Goal: Task Accomplishment & Management: Use online tool/utility

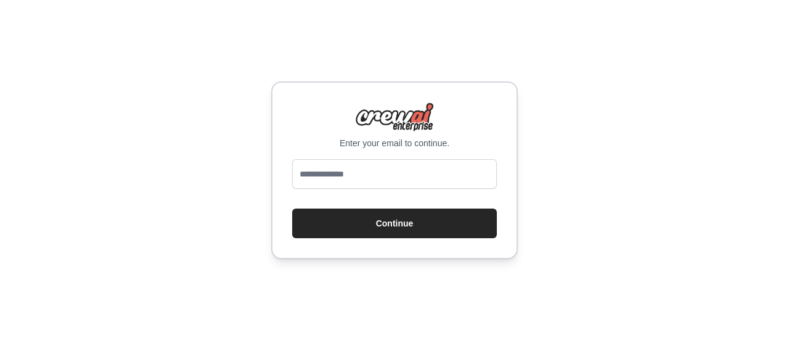
click at [389, 181] on input "email" at bounding box center [394, 174] width 205 height 30
type input "**********"
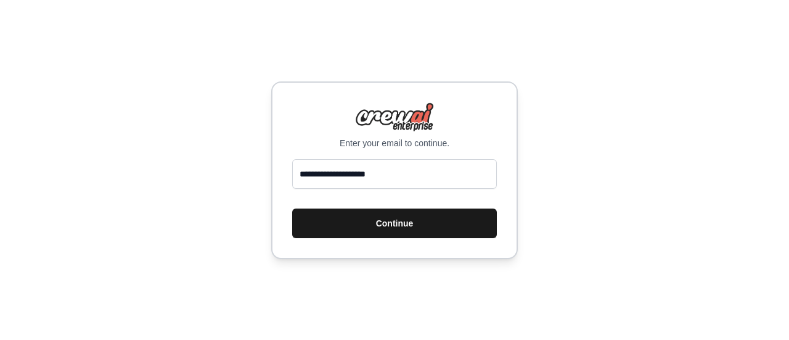
click at [365, 230] on button "Continue" at bounding box center [394, 223] width 205 height 30
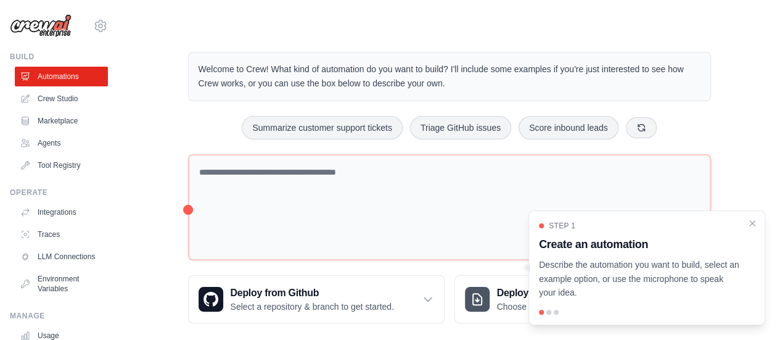
click at [182, 158] on div "Welcome to Crew! What kind of automation do you want to build? I'll include som…" at bounding box center [449, 187] width 552 height 311
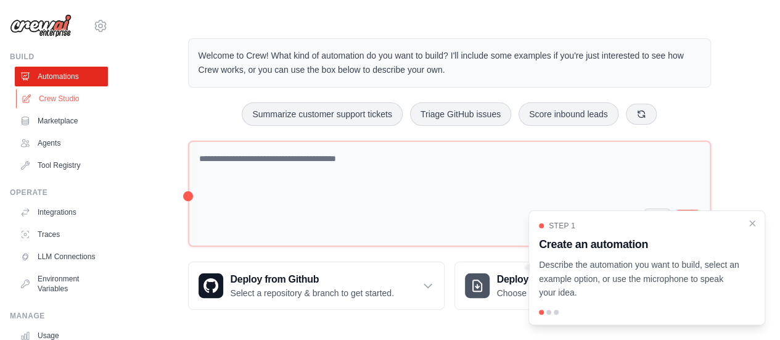
click at [72, 100] on link "Crew Studio" at bounding box center [62, 99] width 93 height 20
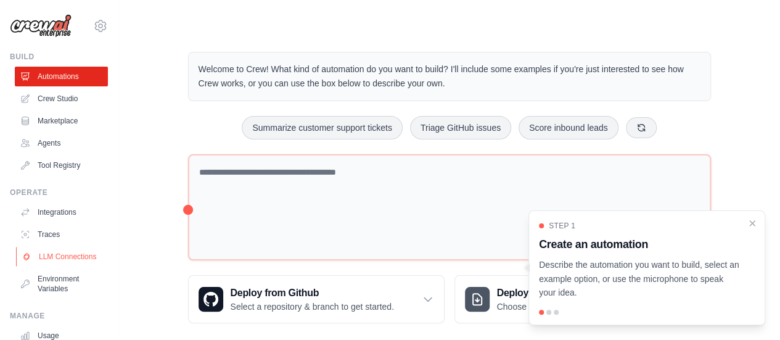
click at [46, 265] on link "LLM Connections" at bounding box center [62, 257] width 93 height 20
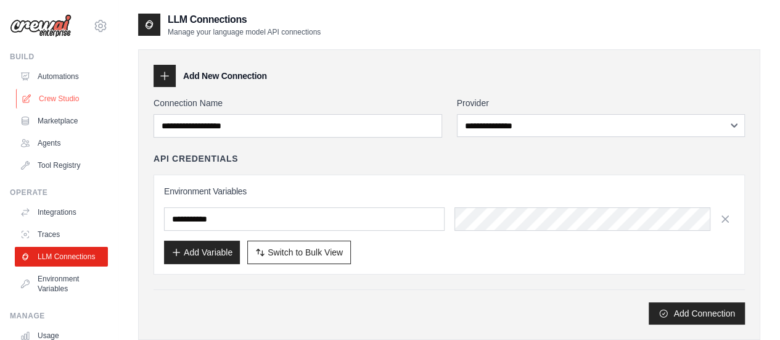
click at [57, 102] on link "Crew Studio" at bounding box center [62, 99] width 93 height 20
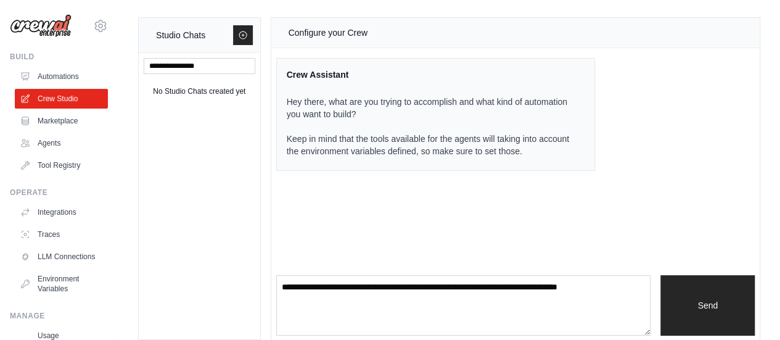
click at [382, 123] on p "Hey there, what are you trying to accomplish and what kind of automation you wa…" at bounding box center [429, 127] width 284 height 62
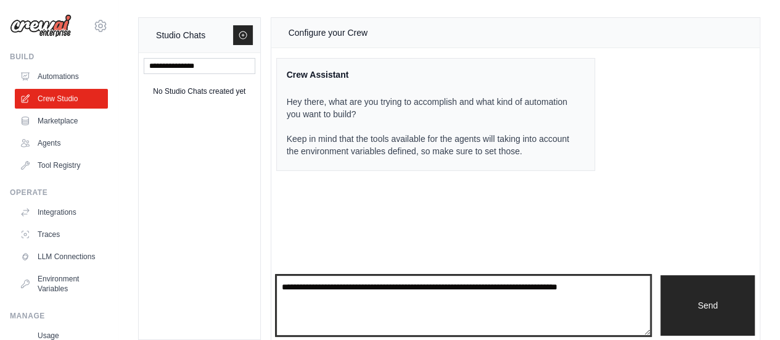
click at [334, 313] on textarea at bounding box center [463, 305] width 375 height 60
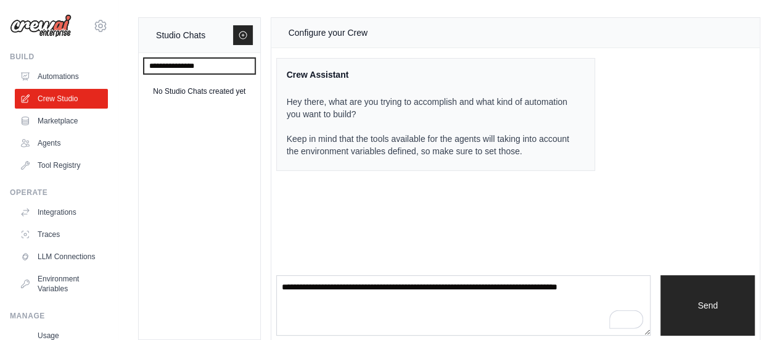
click at [211, 62] on input "text" at bounding box center [200, 66] width 112 height 16
click at [360, 144] on p "Hey there, what are you trying to accomplish and what kind of automation you wa…" at bounding box center [429, 127] width 284 height 62
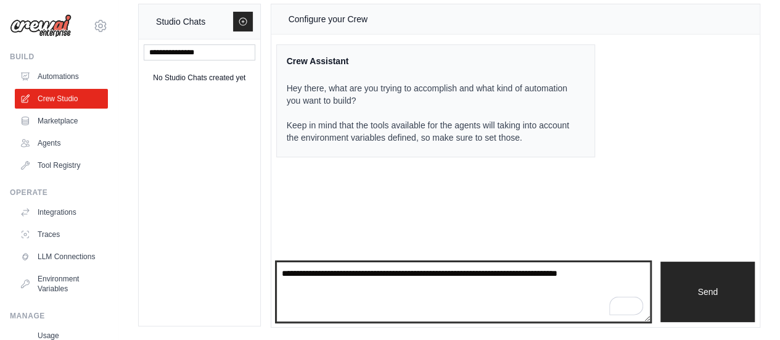
click at [324, 293] on textarea "To enrich screen reader interactions, please activate Accessibility in Grammarl…" at bounding box center [463, 291] width 375 height 60
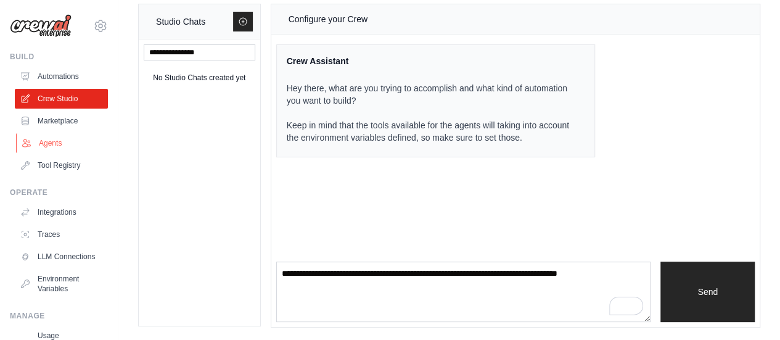
click at [52, 139] on link "Agents" at bounding box center [62, 143] width 93 height 20
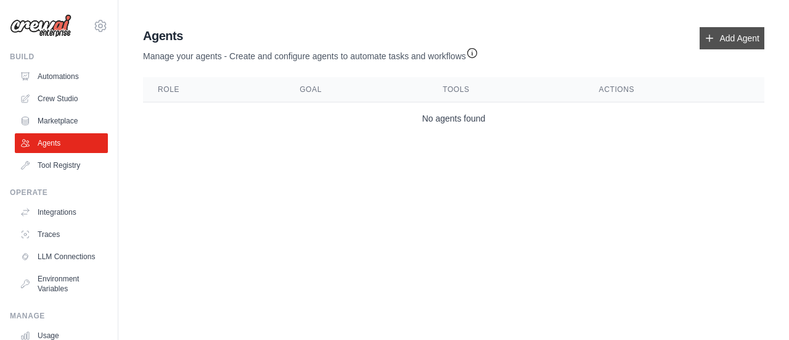
click at [721, 38] on link "Add Agent" at bounding box center [732, 38] width 65 height 22
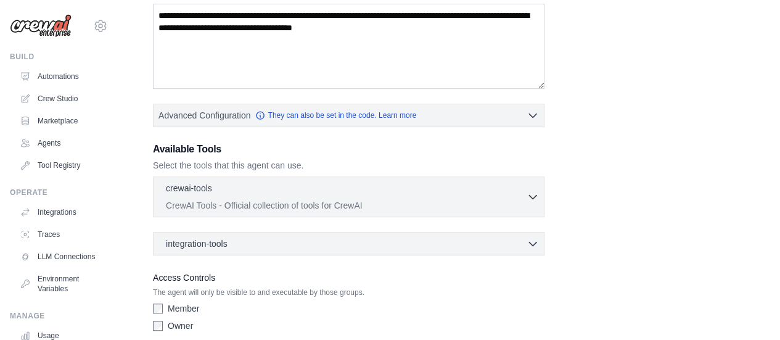
scroll to position [263, 0]
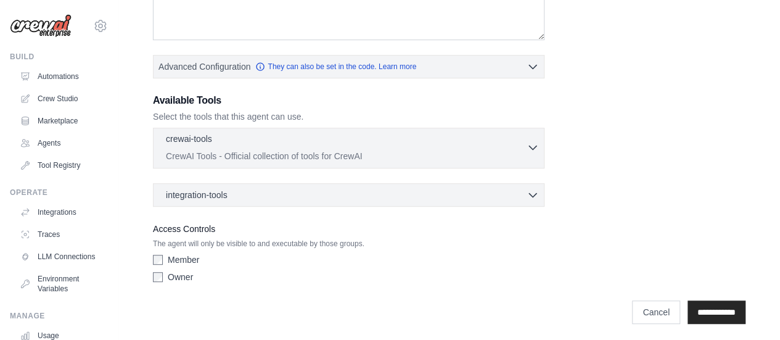
click at [486, 145] on div "crewai-tools 0 selected CrewAI Tools - Official collection of tools for CrewAI" at bounding box center [346, 148] width 361 height 30
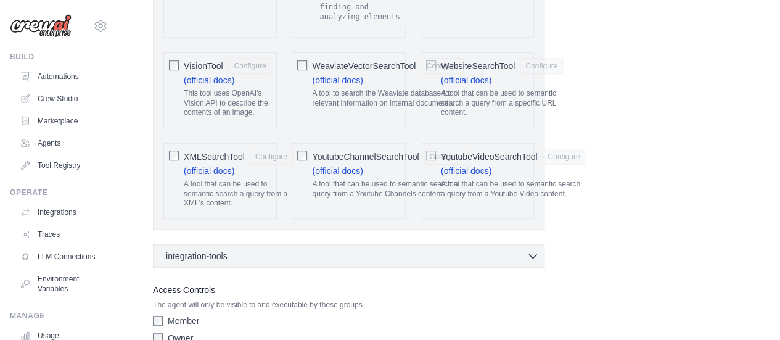
scroll to position [2727, 0]
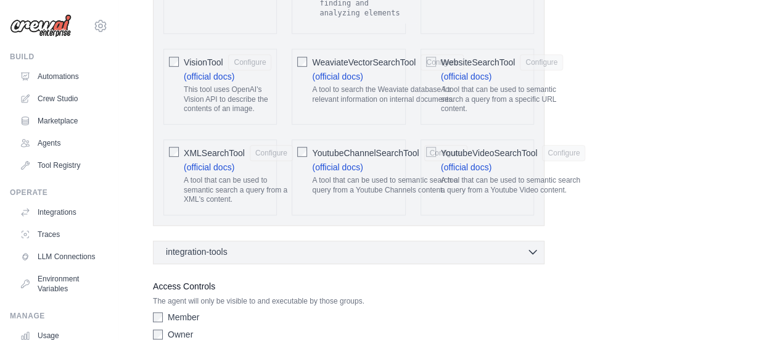
click at [298, 245] on div "integration-tools 0 selected" at bounding box center [352, 251] width 373 height 12
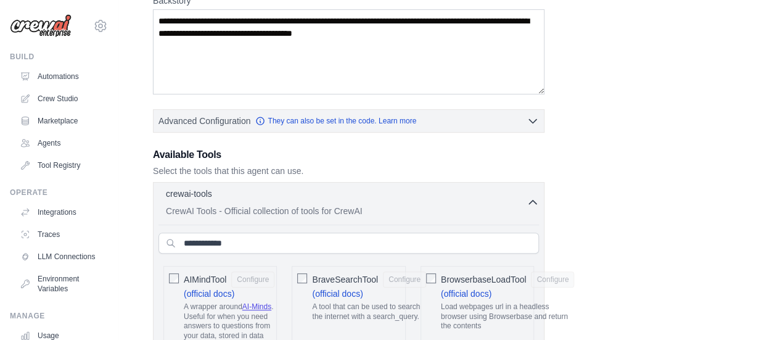
scroll to position [210, 0]
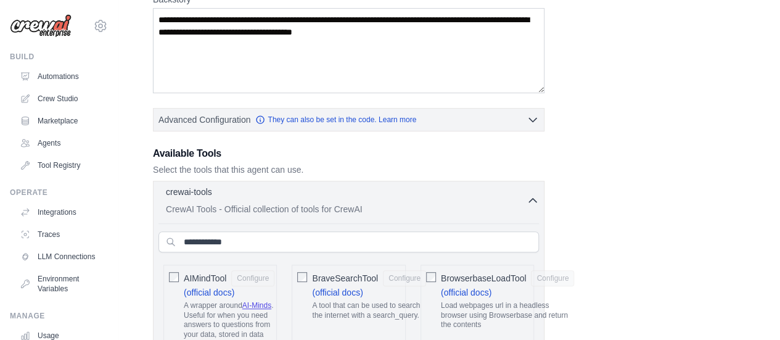
click at [532, 200] on icon "button" at bounding box center [532, 200] width 12 height 12
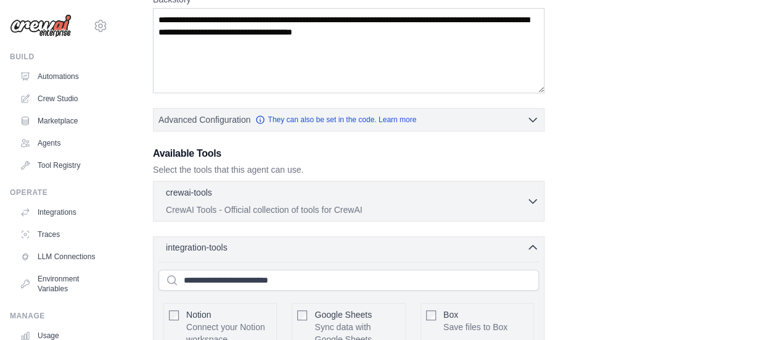
click at [533, 245] on icon "button" at bounding box center [532, 247] width 12 height 12
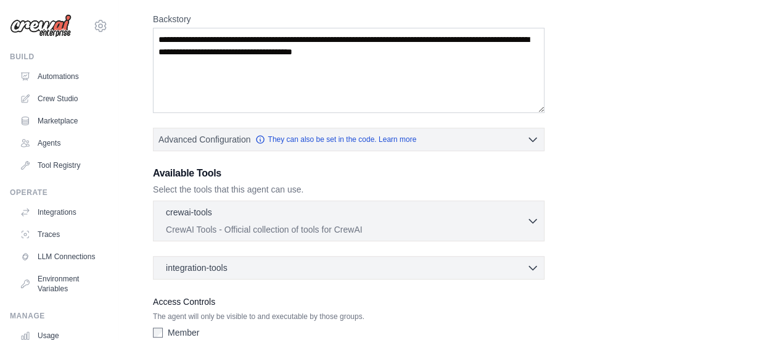
scroll to position [189, 0]
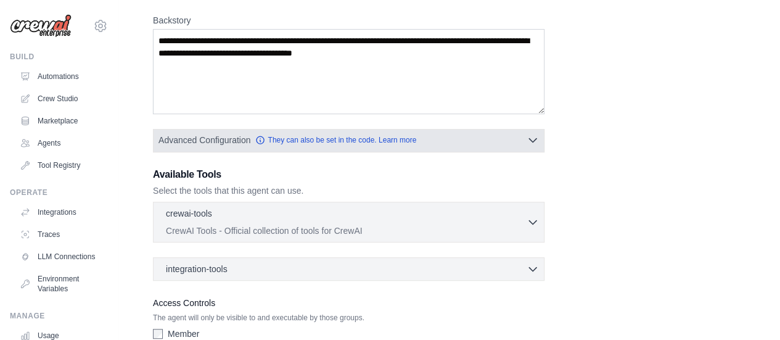
click at [526, 139] on icon "button" at bounding box center [532, 140] width 12 height 12
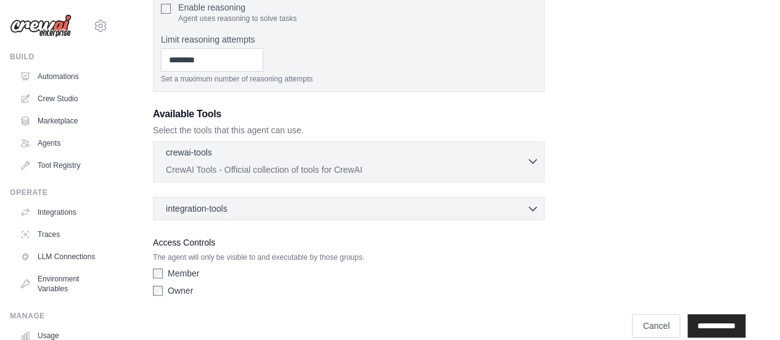
scroll to position [348, 0]
click at [312, 165] on p "CrewAI Tools - Official collection of tools for CrewAI" at bounding box center [346, 168] width 361 height 12
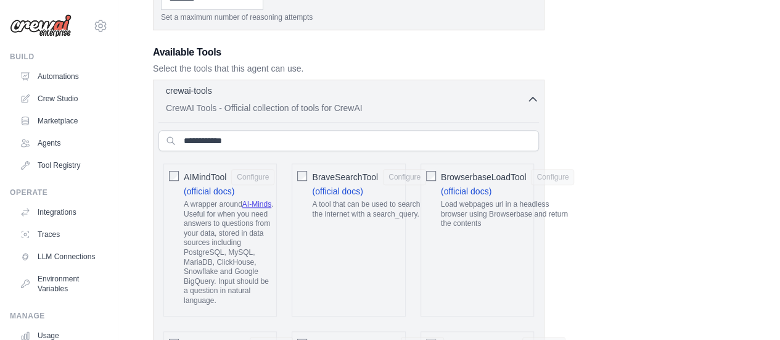
scroll to position [409, 0]
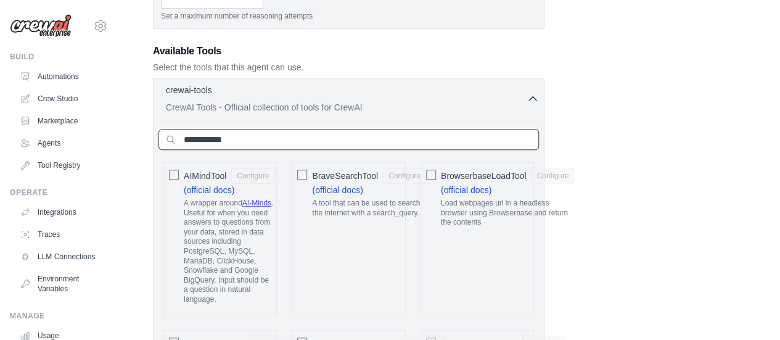
click at [288, 142] on input "text" at bounding box center [348, 139] width 380 height 21
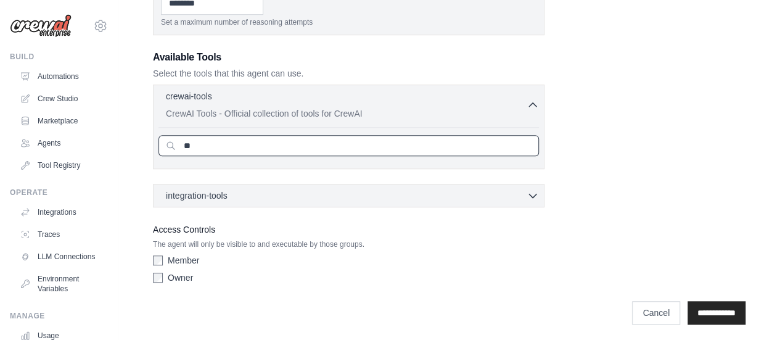
type input "*"
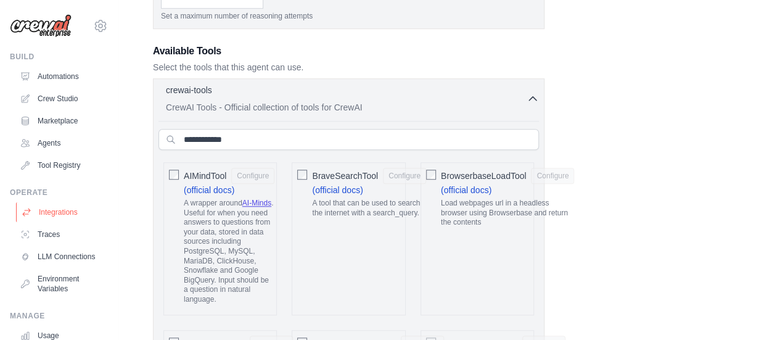
click at [55, 216] on link "Integrations" at bounding box center [62, 212] width 93 height 20
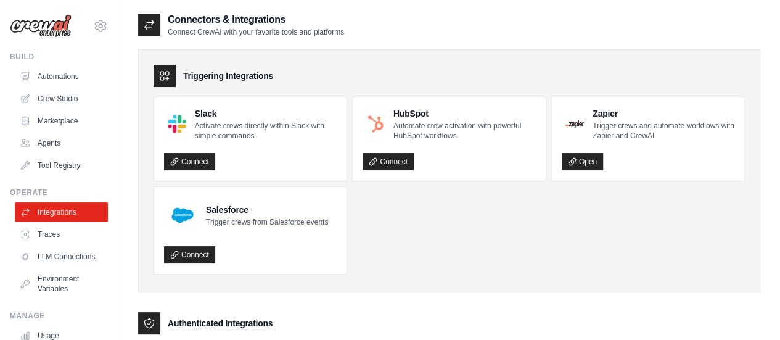
click at [398, 225] on ul "Slack Activate crews directly within Slack with simple commands Connect HubSpot…" at bounding box center [448, 186] width 591 height 178
click at [226, 72] on h3 "Triggering Integrations" at bounding box center [228, 76] width 90 height 12
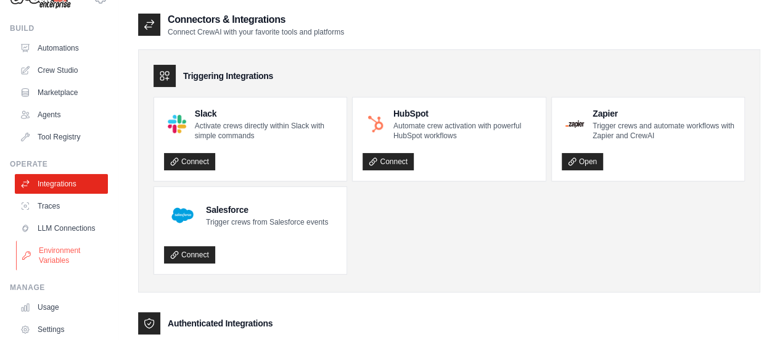
scroll to position [15, 0]
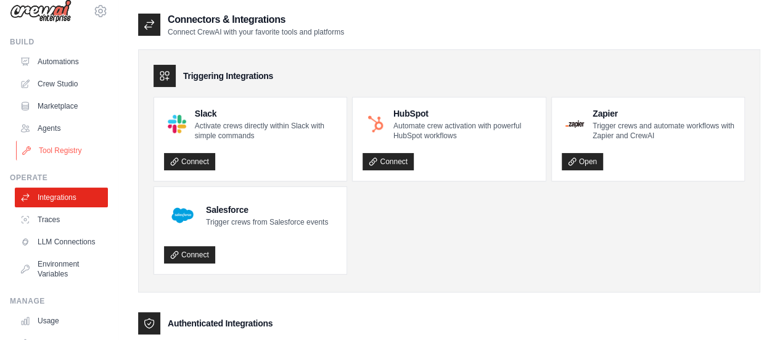
click at [47, 144] on link "Tool Registry" at bounding box center [62, 151] width 93 height 20
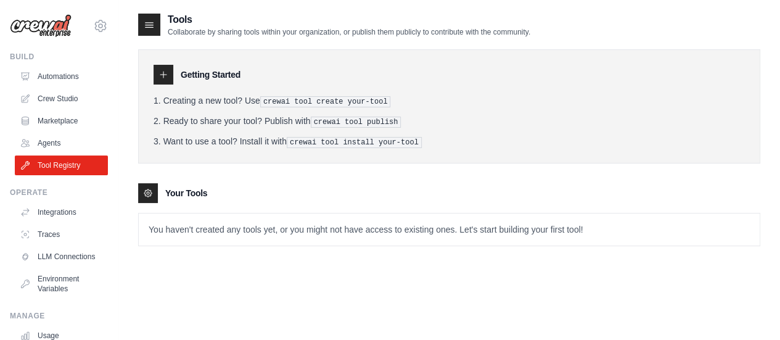
click at [208, 77] on h3 "Getting Started" at bounding box center [211, 74] width 60 height 12
click at [312, 224] on p "You haven't created any tools yet, or you might not have access to existing one…" at bounding box center [449, 229] width 621 height 32
click at [343, 199] on div "Your Tools" at bounding box center [449, 193] width 622 height 20
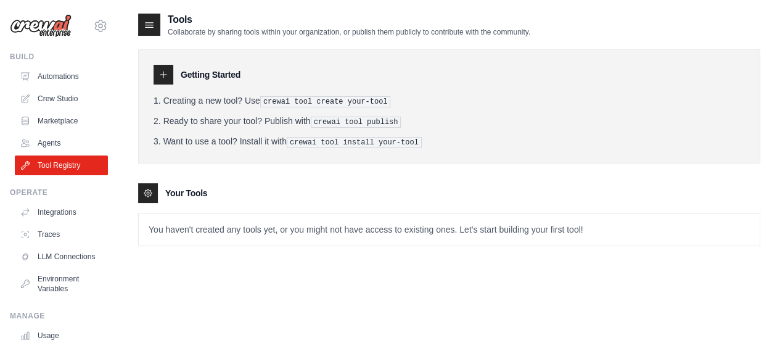
click at [168, 73] on div at bounding box center [163, 75] width 20 height 20
drag, startPoint x: 272, startPoint y: 102, endPoint x: 385, endPoint y: 104, distance: 112.2
click at [385, 104] on pre "crewai tool create your-tool" at bounding box center [325, 101] width 131 height 11
click at [151, 189] on icon at bounding box center [148, 193] width 10 height 10
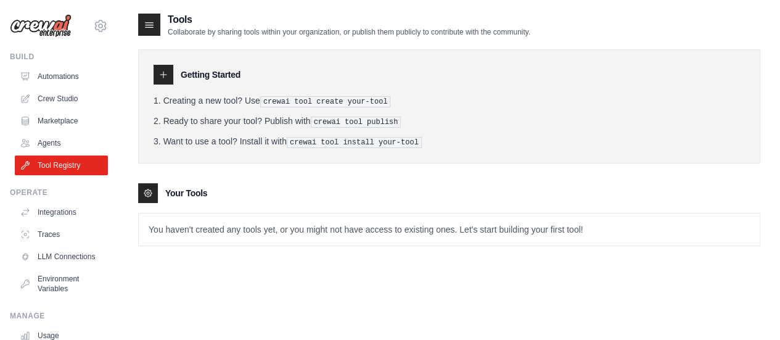
drag, startPoint x: 151, startPoint y: 189, endPoint x: 199, endPoint y: 190, distance: 48.1
click at [199, 190] on div "Your Tools" at bounding box center [449, 193] width 622 height 20
click at [199, 190] on h3 "Your Tools" at bounding box center [186, 193] width 42 height 12
click at [71, 144] on link "Agents" at bounding box center [62, 143] width 93 height 20
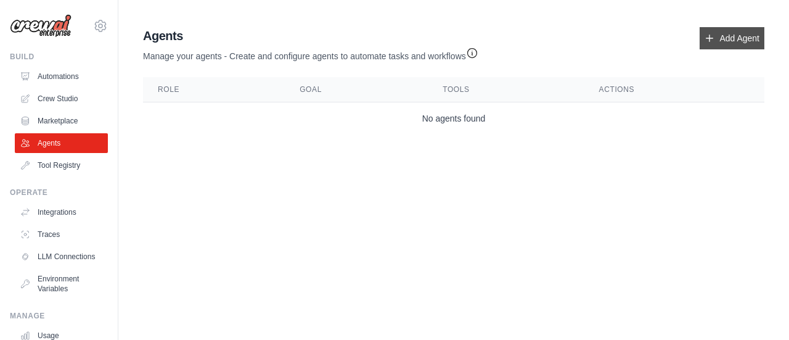
click at [716, 44] on link "Add Agent" at bounding box center [732, 38] width 65 height 22
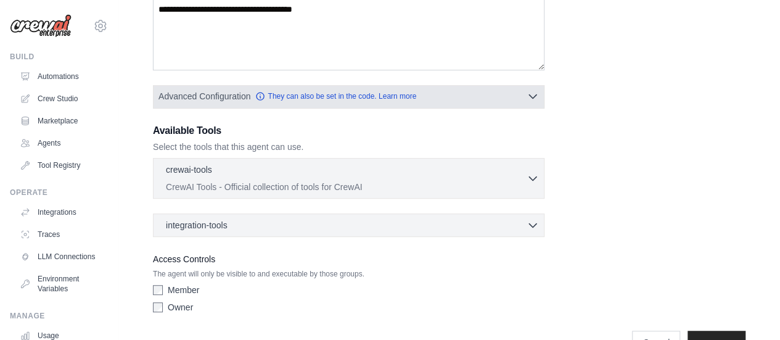
scroll to position [263, 0]
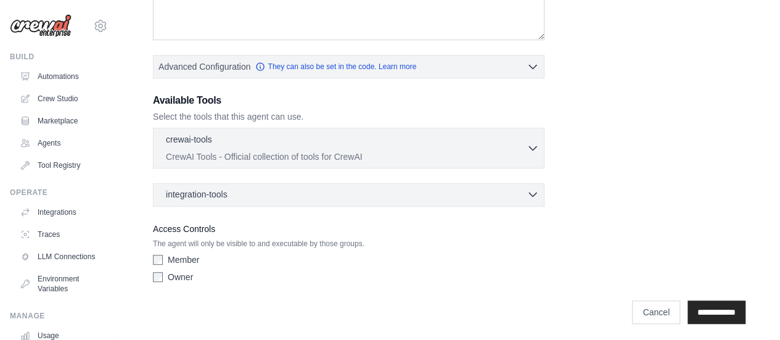
click at [394, 190] on div "integration-tools 0 selected" at bounding box center [352, 194] width 373 height 12
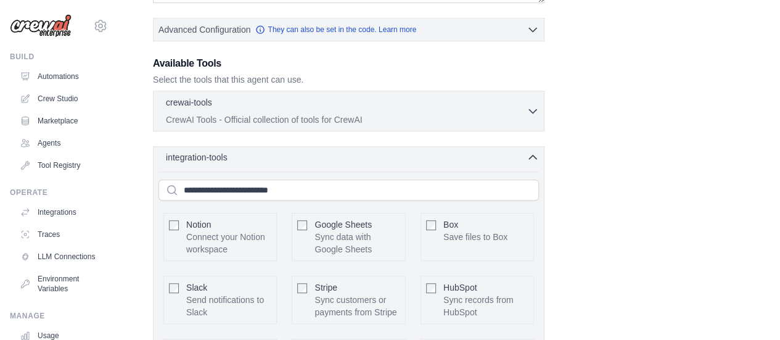
scroll to position [297, 0]
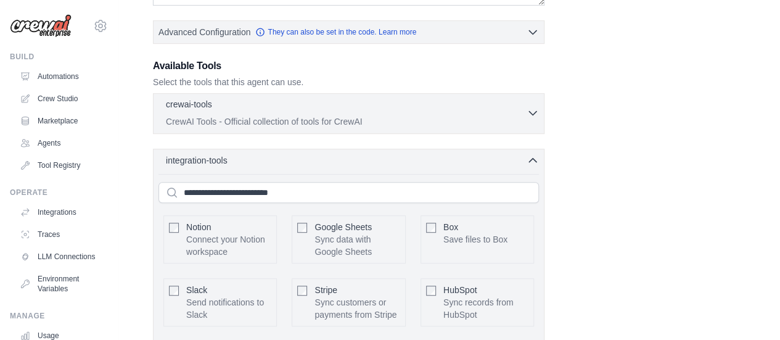
click at [362, 115] on p "CrewAI Tools - Official collection of tools for CrewAI" at bounding box center [346, 121] width 361 height 12
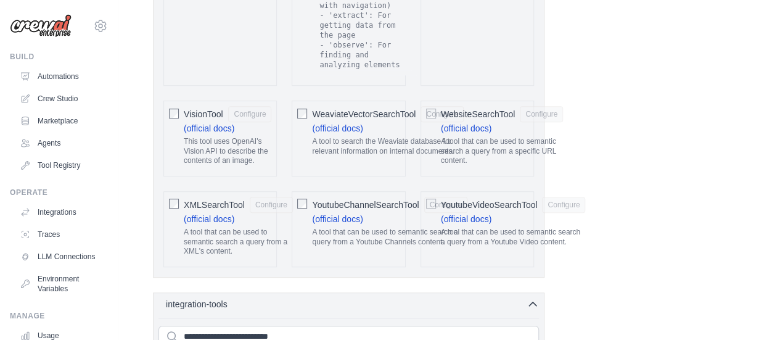
scroll to position [2675, 0]
click at [58, 102] on link "Crew Studio" at bounding box center [62, 99] width 93 height 20
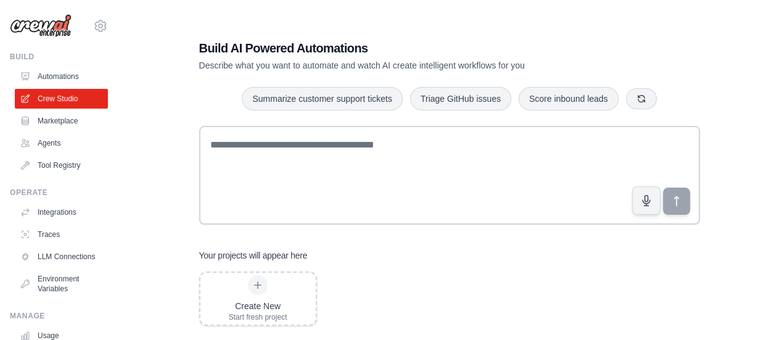
click at [47, 30] on img at bounding box center [41, 25] width 62 height 23
click at [93, 24] on icon at bounding box center [100, 25] width 15 height 15
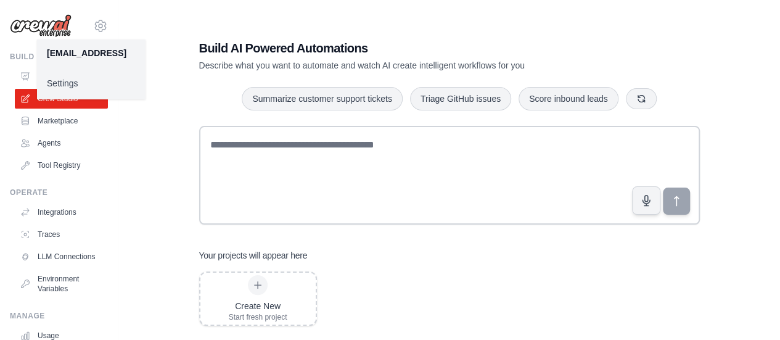
click at [34, 16] on img at bounding box center [41, 25] width 62 height 23
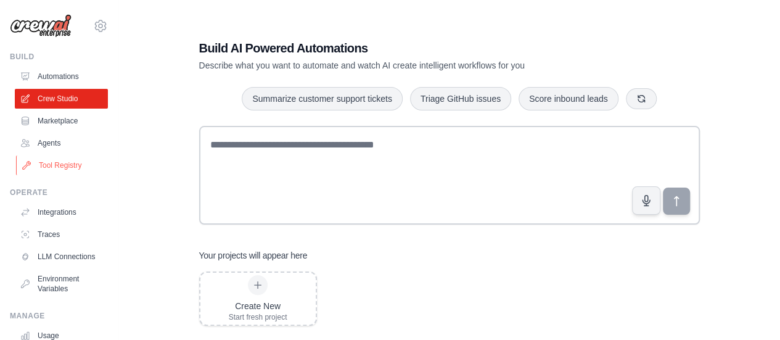
scroll to position [102, 0]
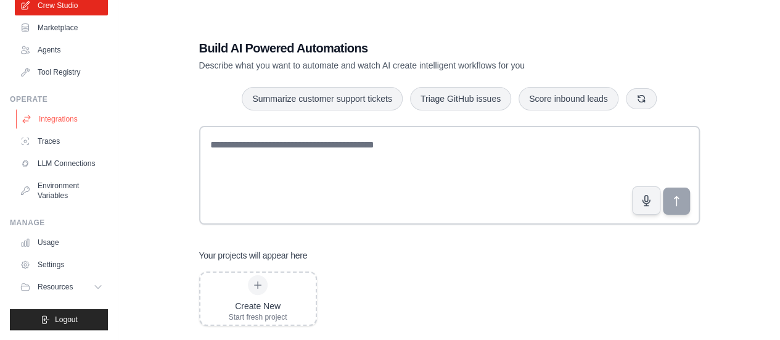
click at [57, 109] on link "Integrations" at bounding box center [62, 119] width 93 height 20
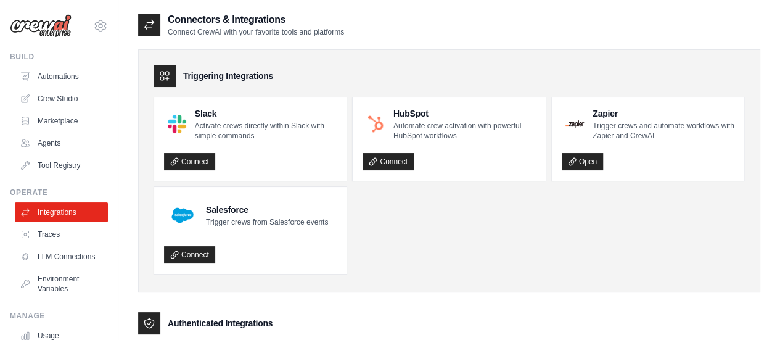
click at [446, 209] on ul "Slack Activate crews directly within Slack with simple commands Connect HubSpot…" at bounding box center [448, 186] width 591 height 178
click at [47, 238] on link "Traces" at bounding box center [62, 234] width 93 height 20
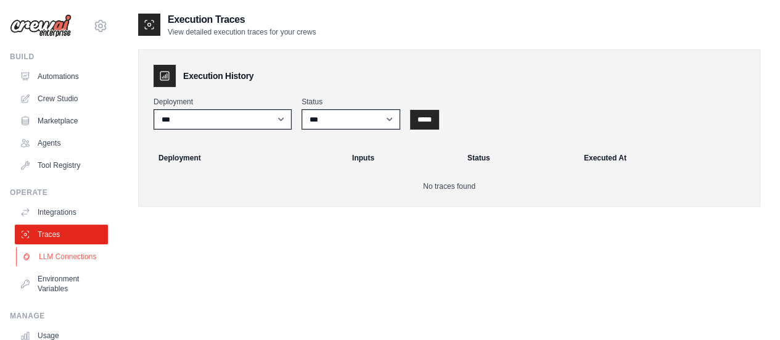
click at [51, 256] on link "LLM Connections" at bounding box center [62, 257] width 93 height 20
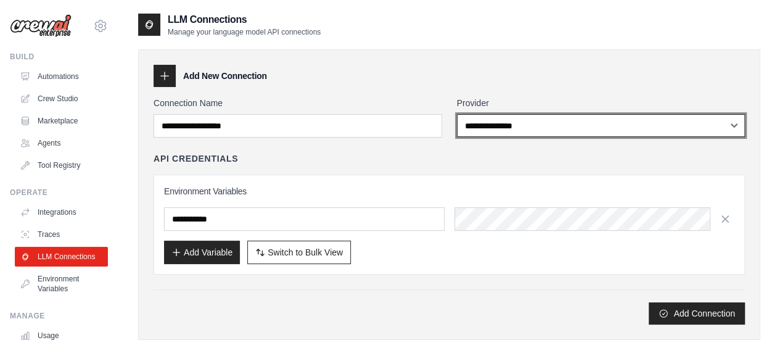
click at [492, 129] on select "**********" at bounding box center [601, 125] width 288 height 23
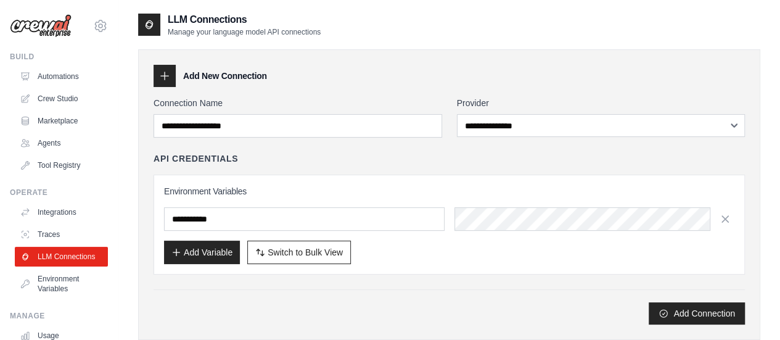
click at [403, 146] on div "**********" at bounding box center [448, 210] width 591 height 227
click at [57, 76] on link "Automations" at bounding box center [62, 77] width 93 height 20
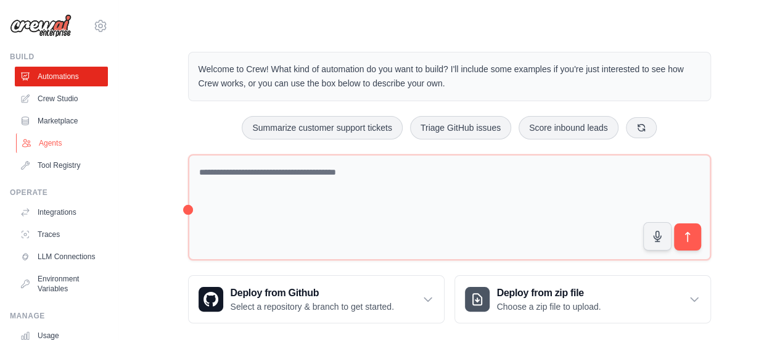
click at [55, 139] on link "Agents" at bounding box center [62, 143] width 93 height 20
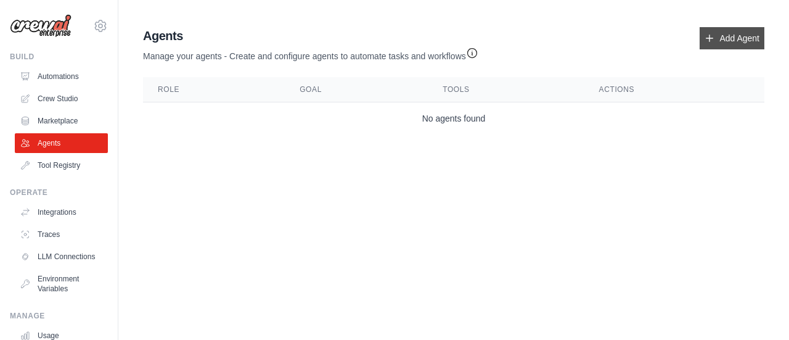
click at [745, 40] on link "Add Agent" at bounding box center [732, 38] width 65 height 22
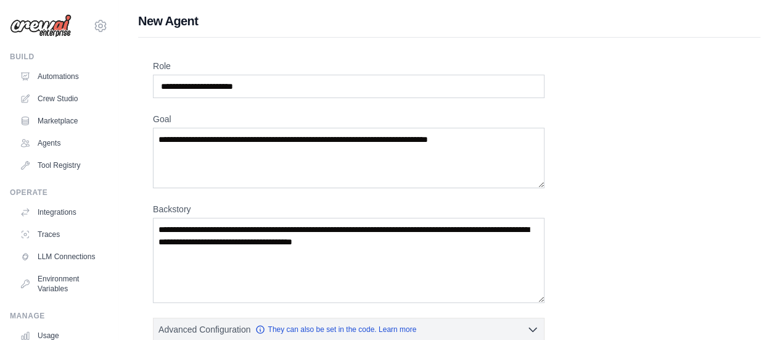
scroll to position [263, 0]
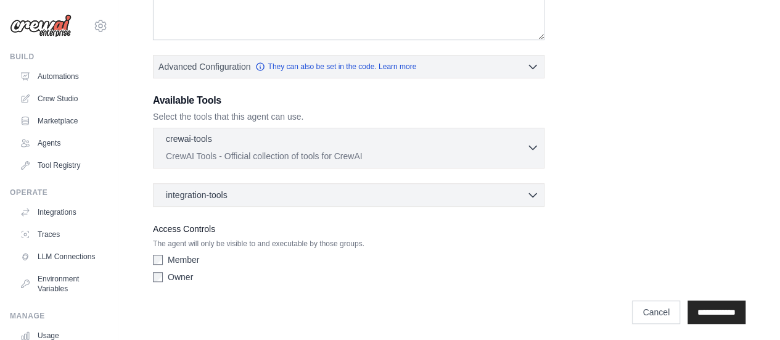
click at [481, 155] on p "CrewAI Tools - Official collection of tools for CrewAI" at bounding box center [346, 156] width 361 height 12
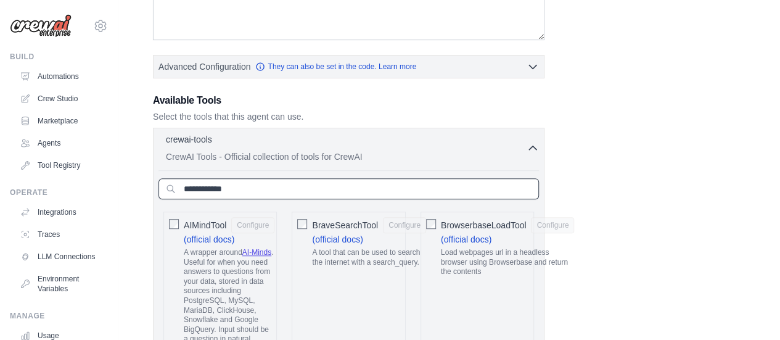
click at [309, 182] on input "text" at bounding box center [348, 188] width 380 height 21
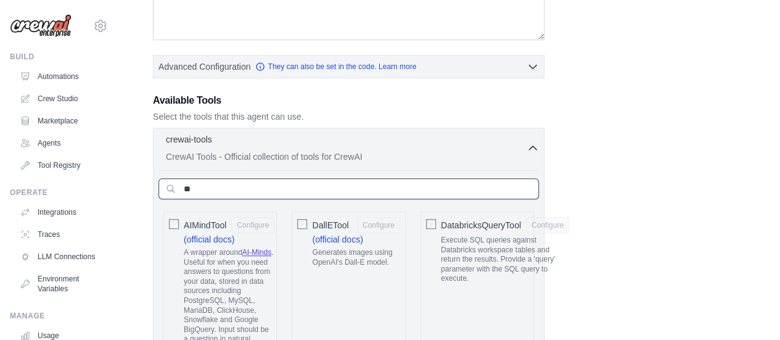
type input "*"
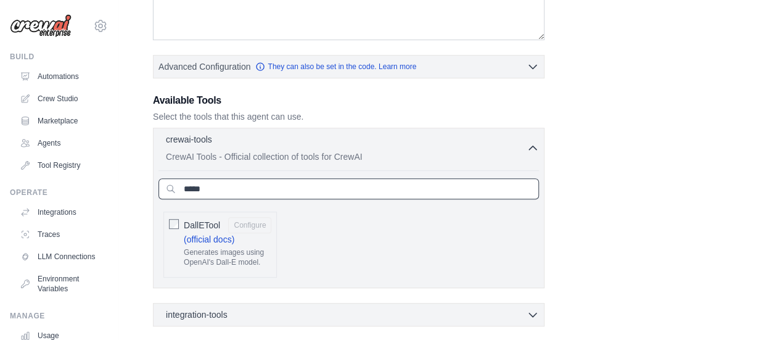
type input "*****"
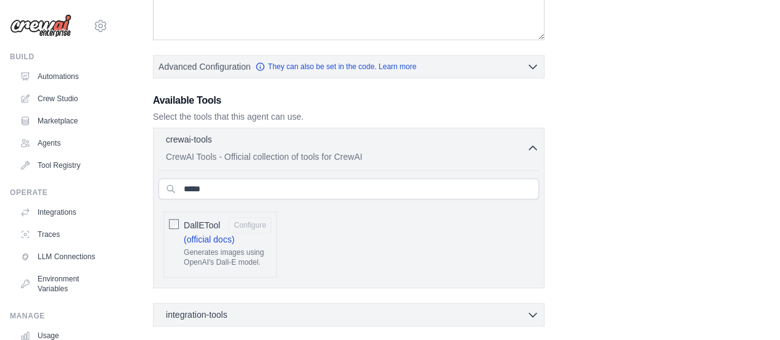
click at [550, 192] on div "Role Goal Backstory Advanced Configuration They can also be set in the code. Le…" at bounding box center [449, 102] width 592 height 610
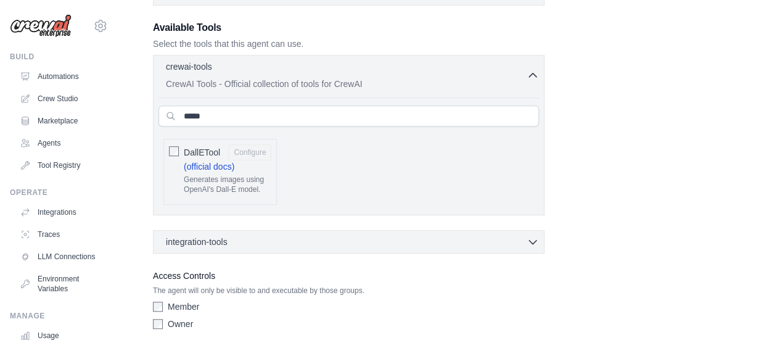
scroll to position [381, 0]
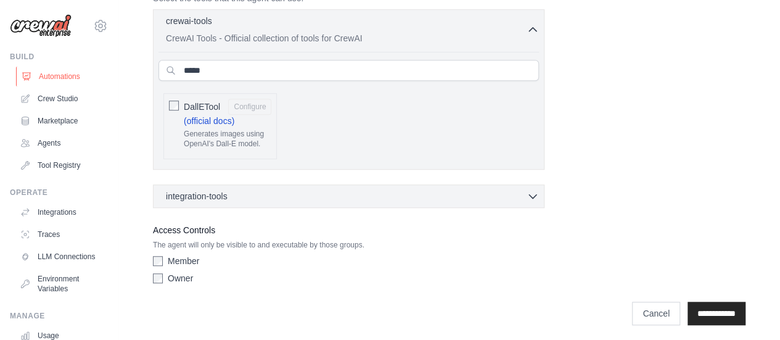
click at [59, 78] on link "Automations" at bounding box center [62, 77] width 93 height 20
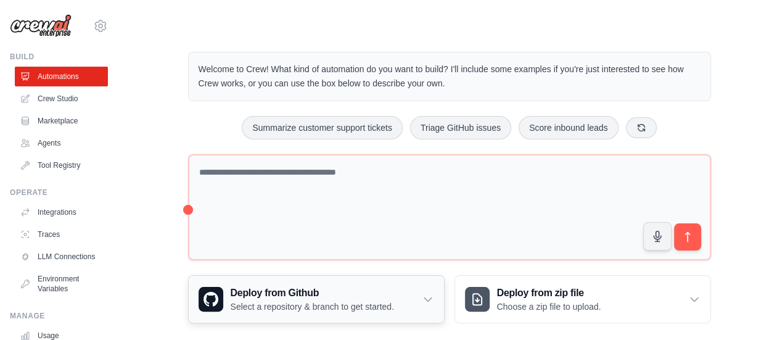
click at [288, 285] on h3 "Deploy from Github" at bounding box center [312, 292] width 163 height 15
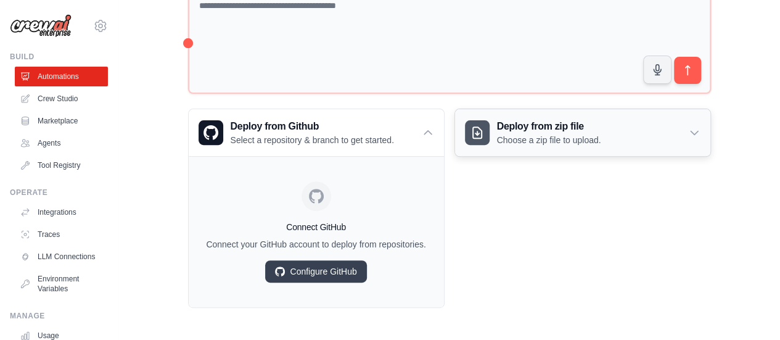
click at [601, 134] on p "Choose a zip file to upload." at bounding box center [549, 140] width 104 height 12
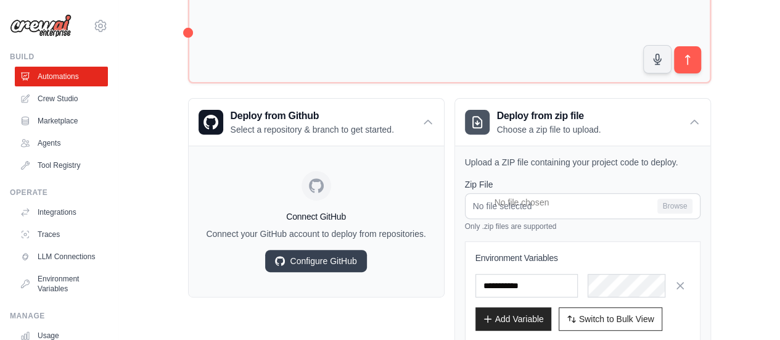
scroll to position [253, 0]
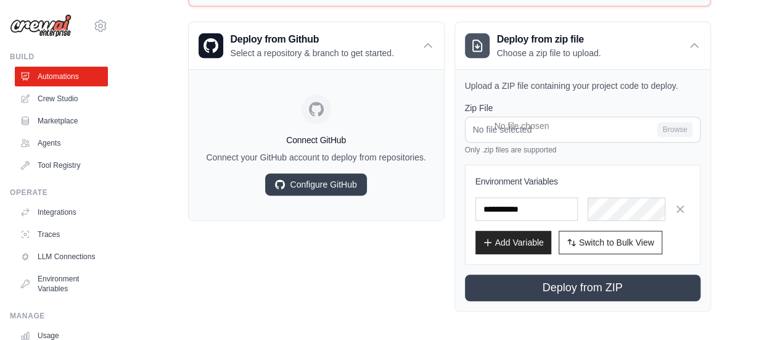
click at [345, 276] on div "Deploy from Github Select a repository & branch to get started. Connect GitHub …" at bounding box center [316, 167] width 256 height 290
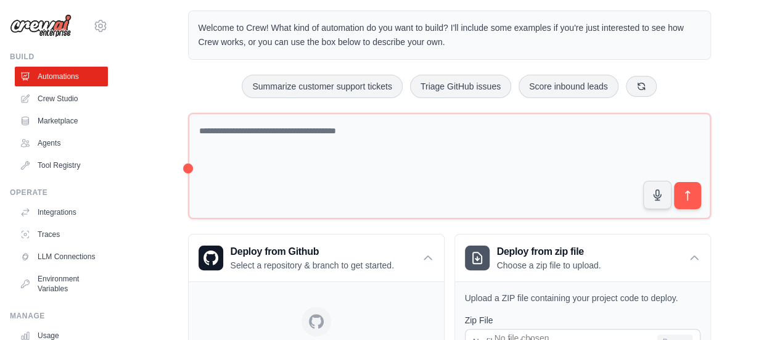
scroll to position [0, 0]
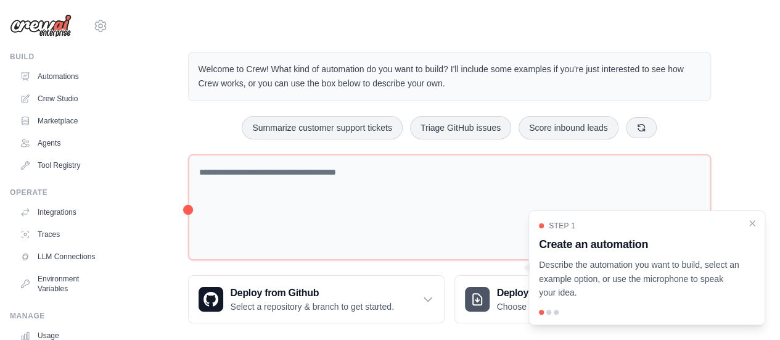
click at [35, 33] on img at bounding box center [41, 25] width 62 height 23
